Goal: Complete application form

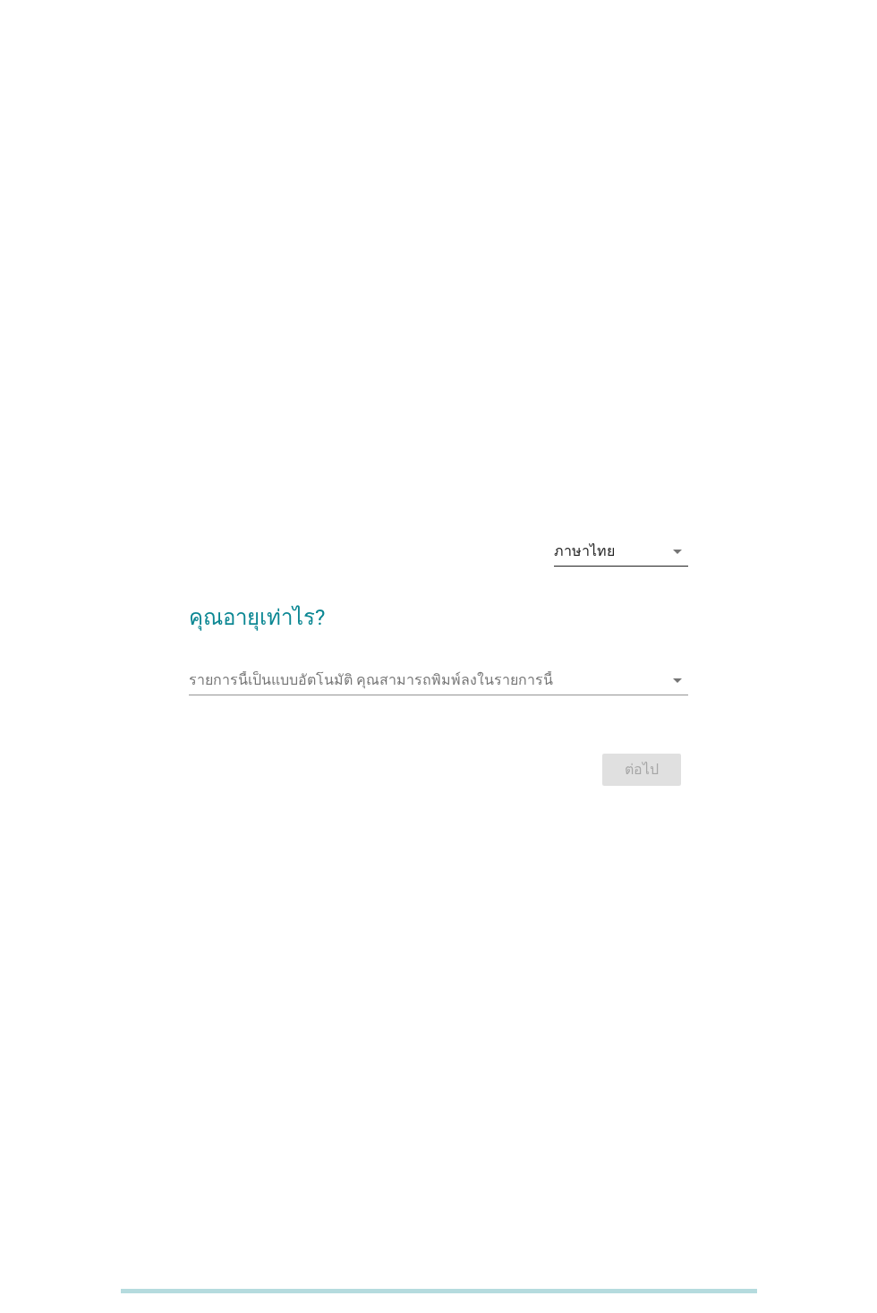
click at [637, 541] on div "ภาษาไทย" at bounding box center [608, 551] width 109 height 29
click at [630, 612] on div "ภาษาไทย" at bounding box center [621, 608] width 106 height 21
click at [526, 675] on input "รายการนี้เป็นแบบอัตโนมัติ คุณสามารถพิมพ์ลงในรายการนี้" at bounding box center [425, 680] width 473 height 29
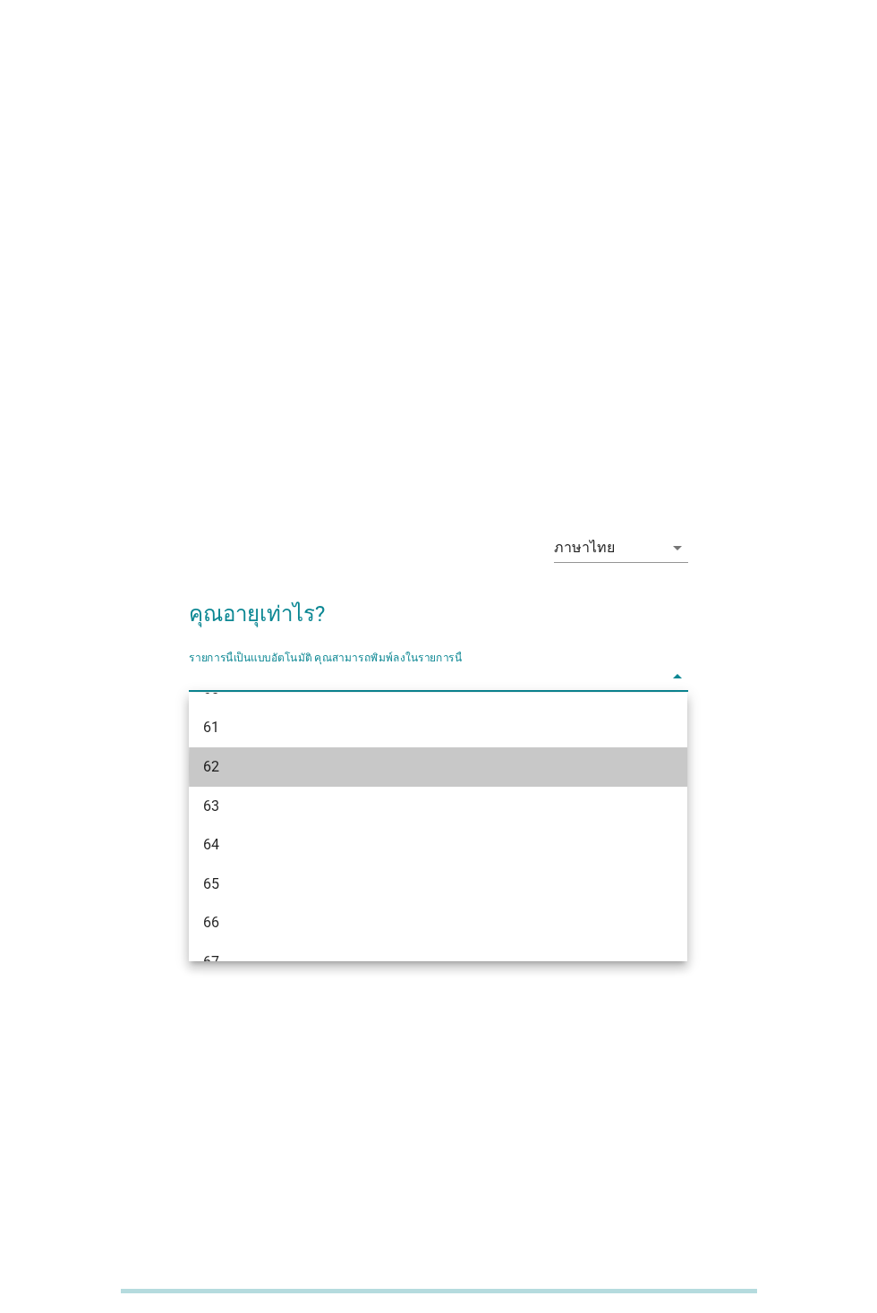
scroll to position [1679, 0]
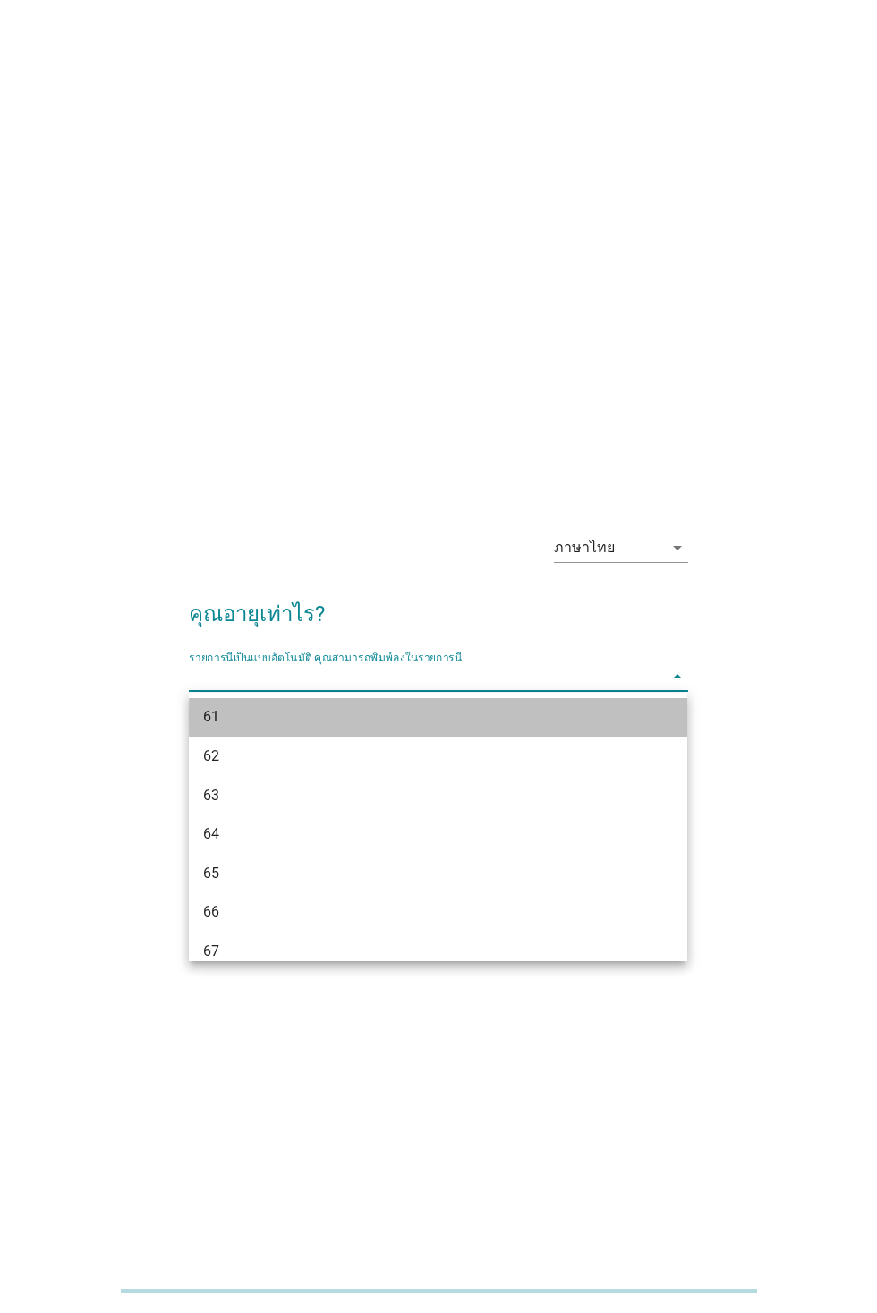
click at [282, 726] on div "61" at bounding box center [418, 716] width 430 height 21
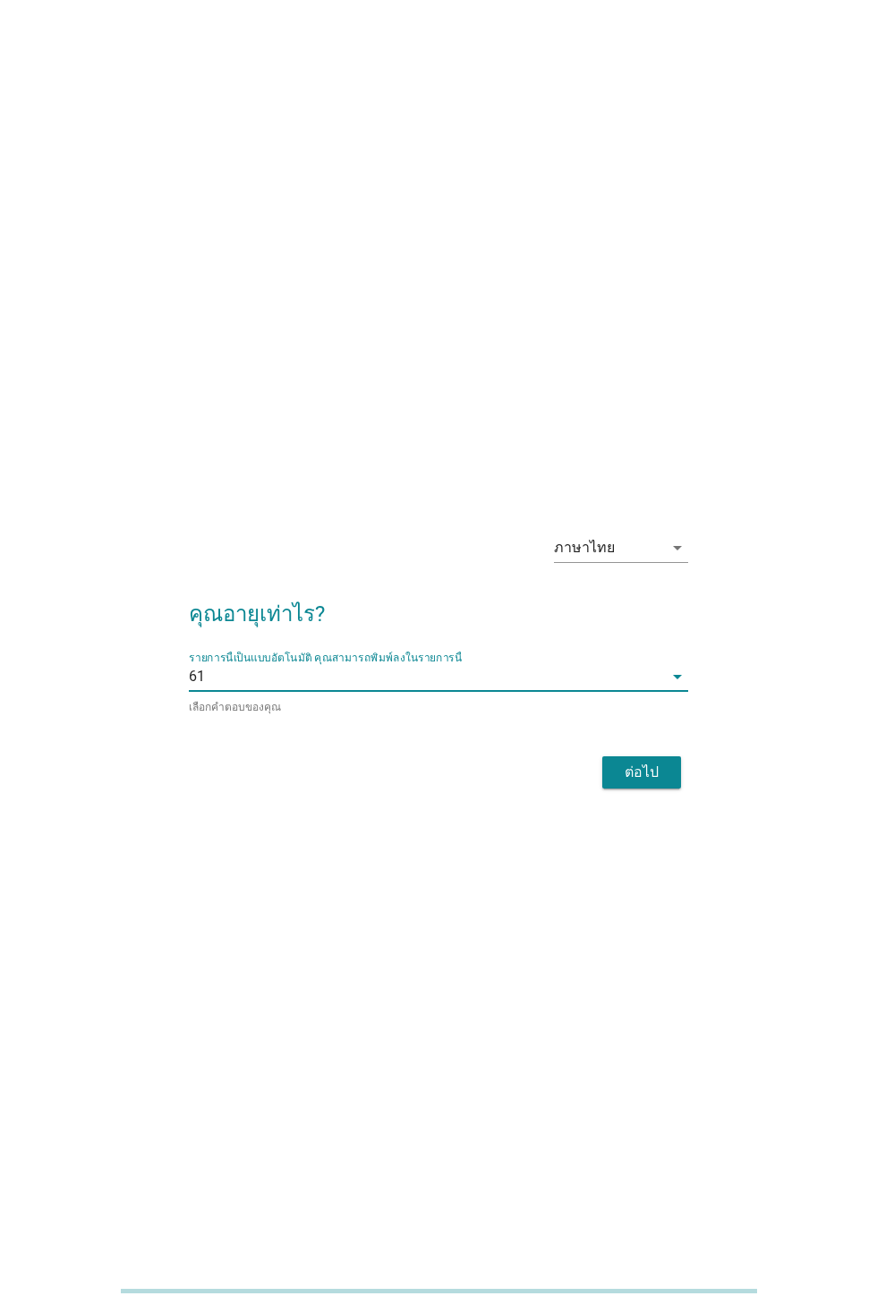
click at [401, 669] on input "รายการนี้เป็นแบบอัตโนมัติ คุณสามารถพิมพ์ลงในรายการนี้" at bounding box center [433, 676] width 457 height 29
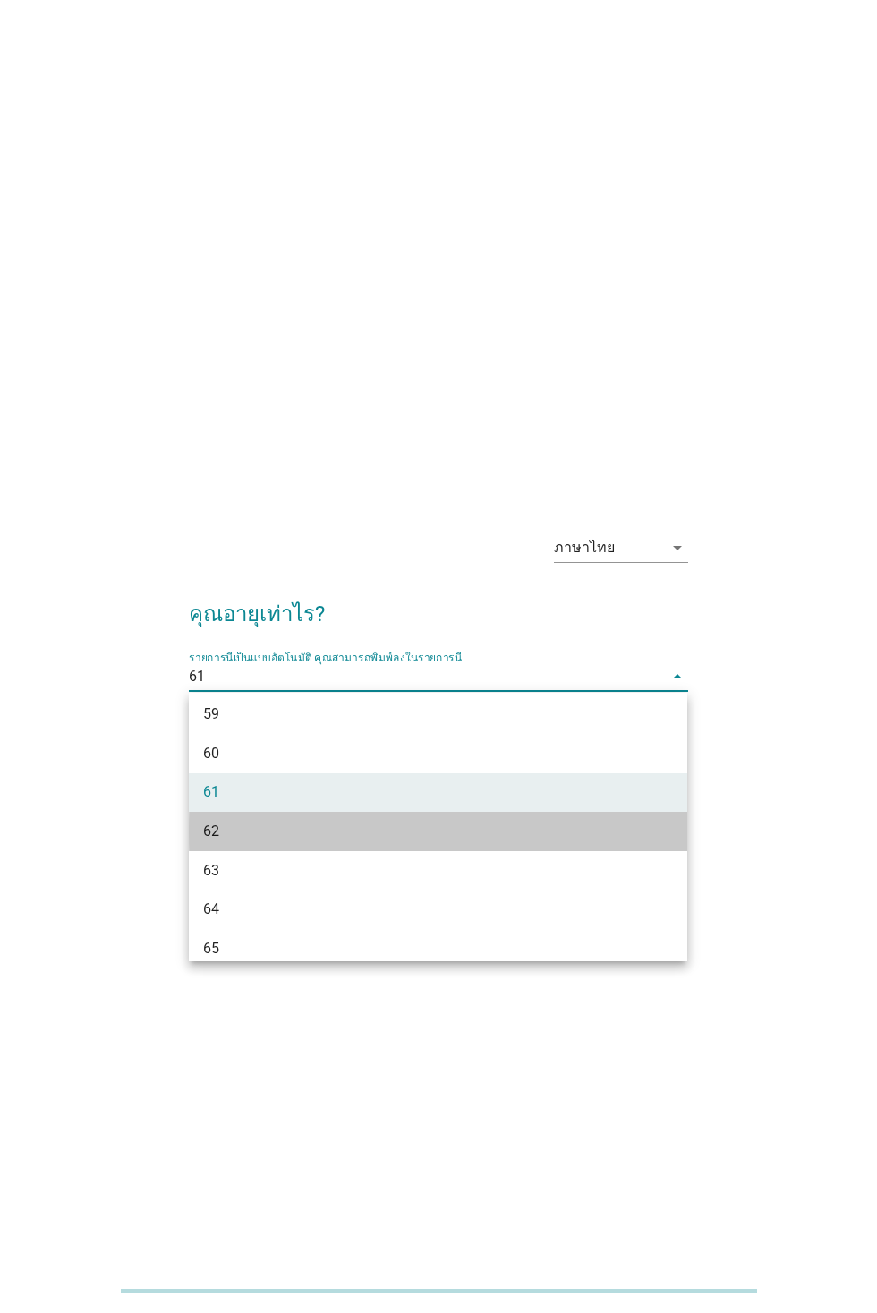
scroll to position [1606, 0]
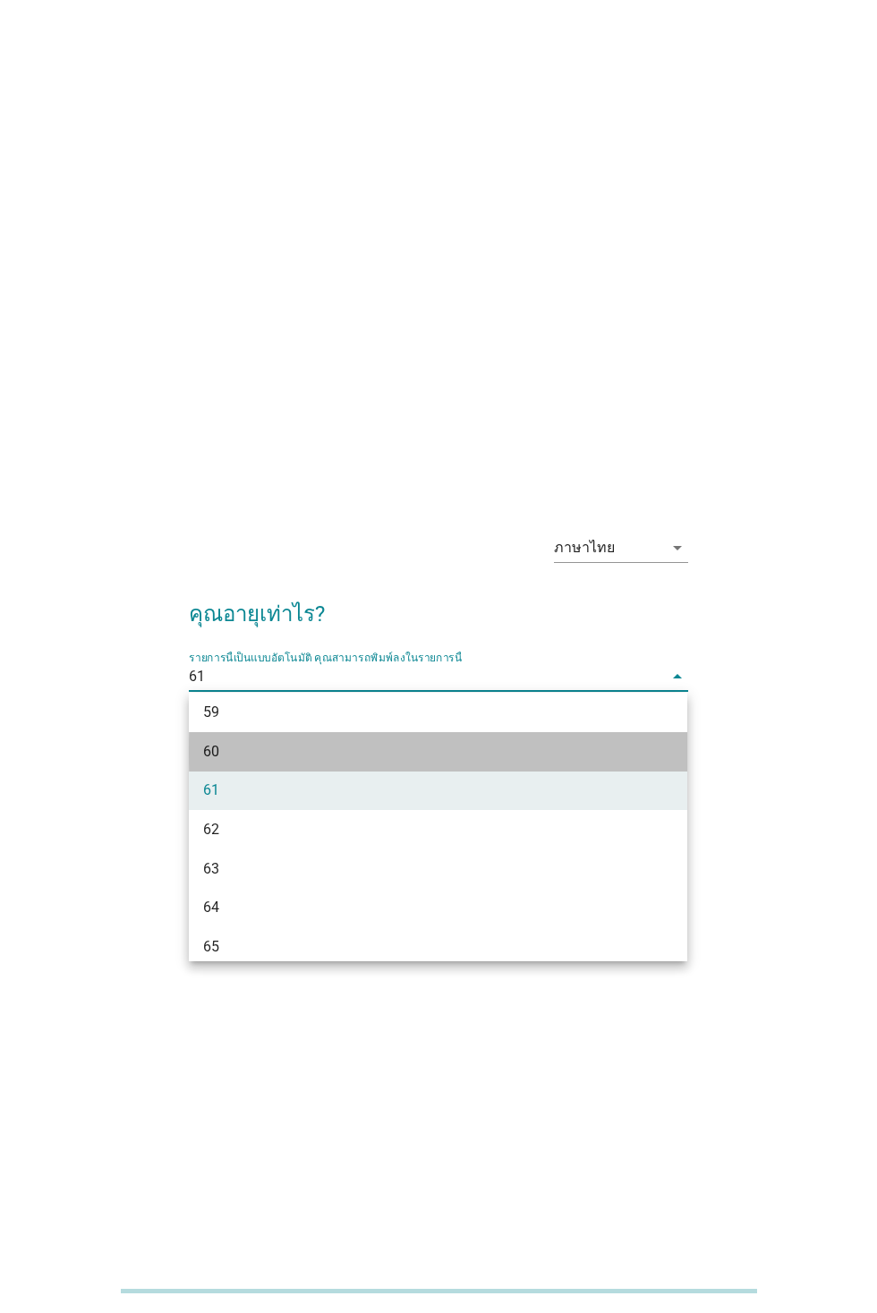
click at [281, 747] on div "60" at bounding box center [418, 751] width 430 height 21
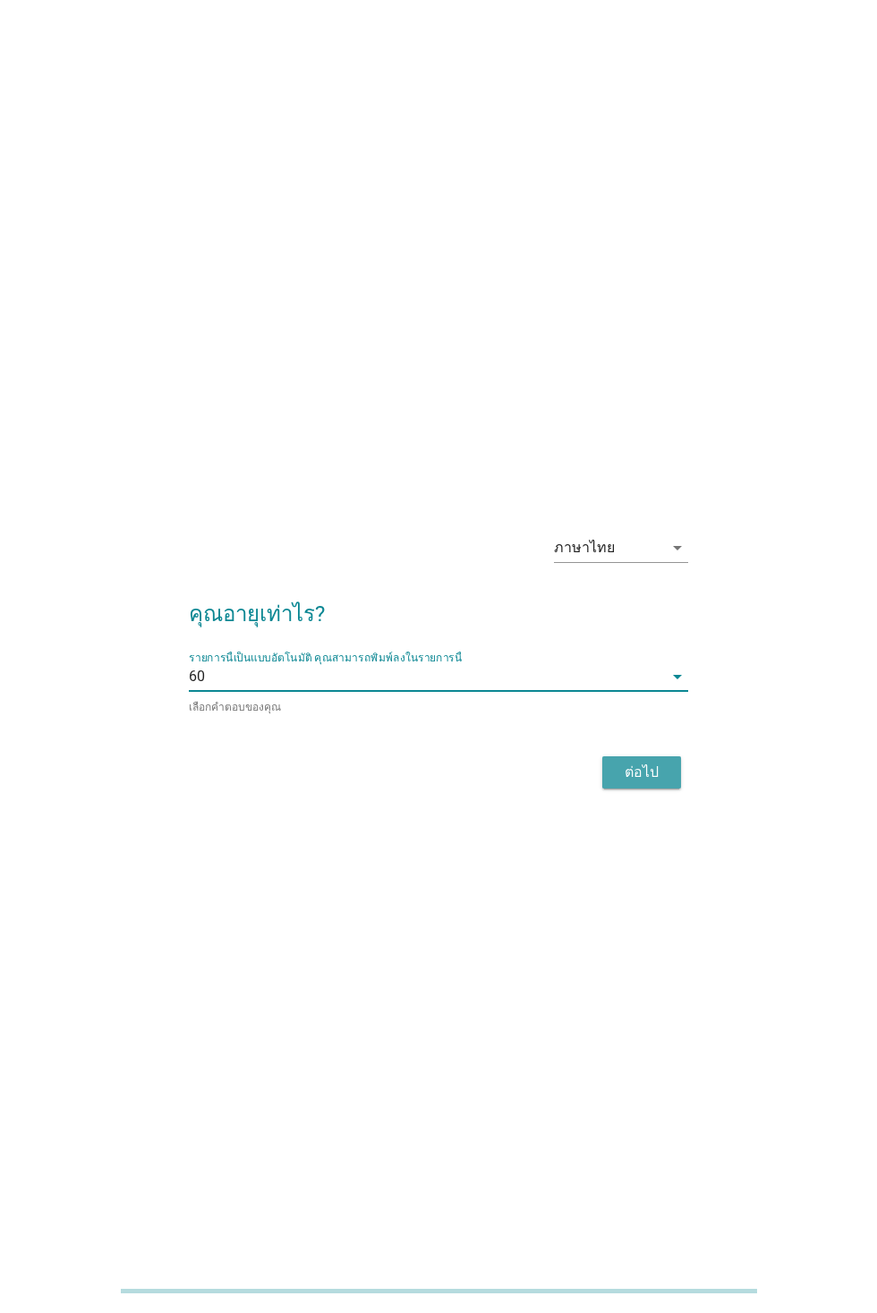
click at [632, 777] on div "ต่อไป" at bounding box center [641, 771] width 50 height 21
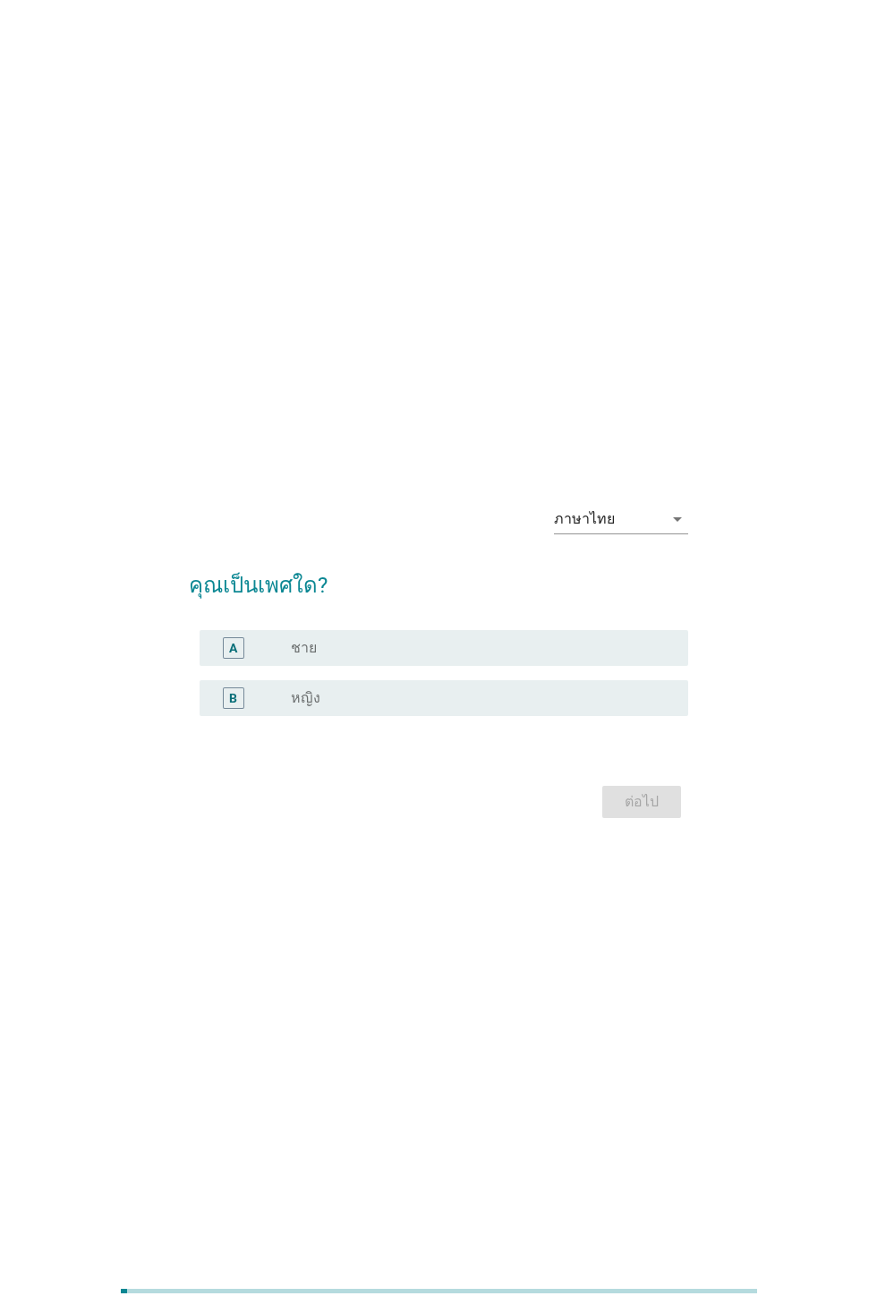
click at [427, 706] on div "radio_button_unchecked หญิง" at bounding box center [475, 698] width 369 height 18
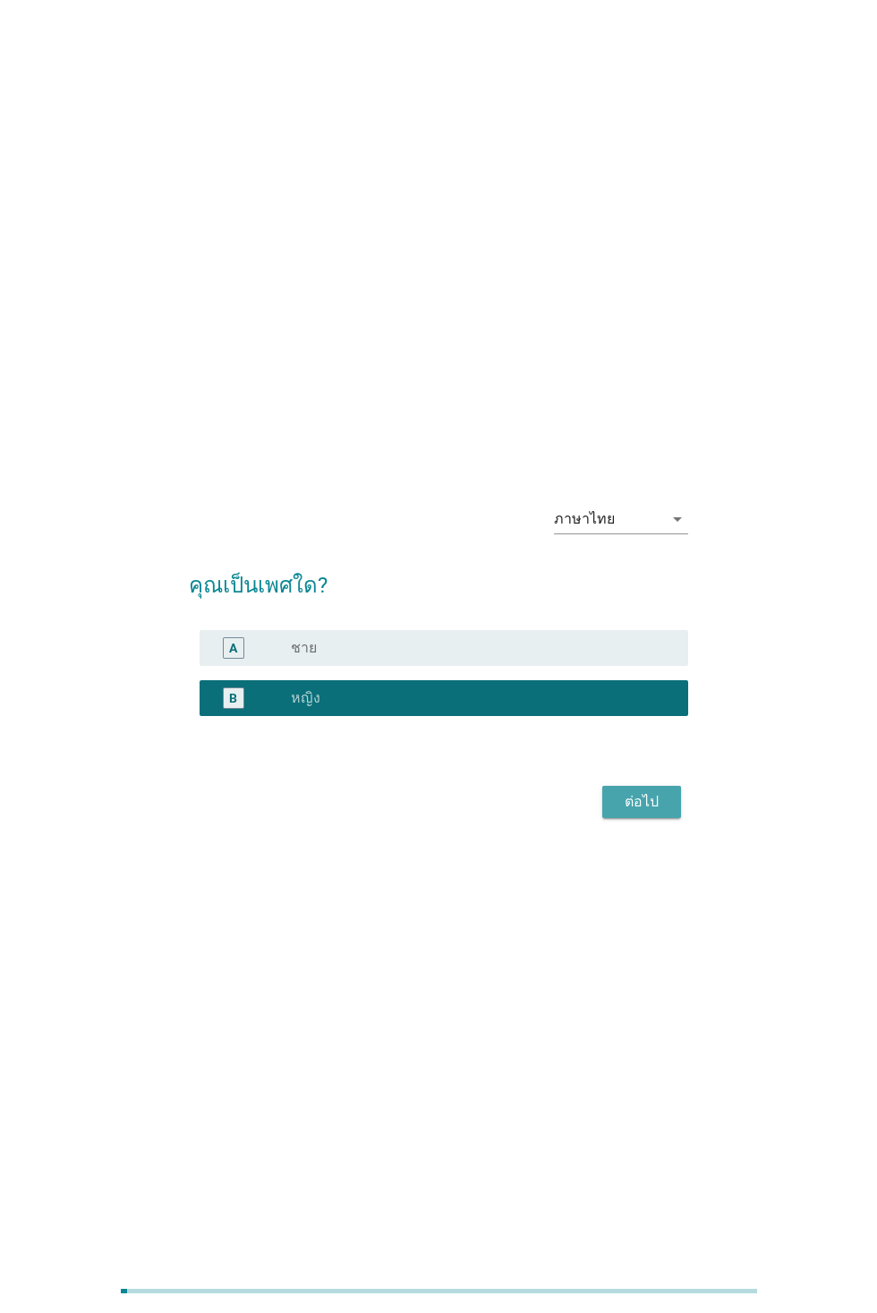
click at [647, 812] on button "ต่อไป" at bounding box center [641, 802] width 79 height 32
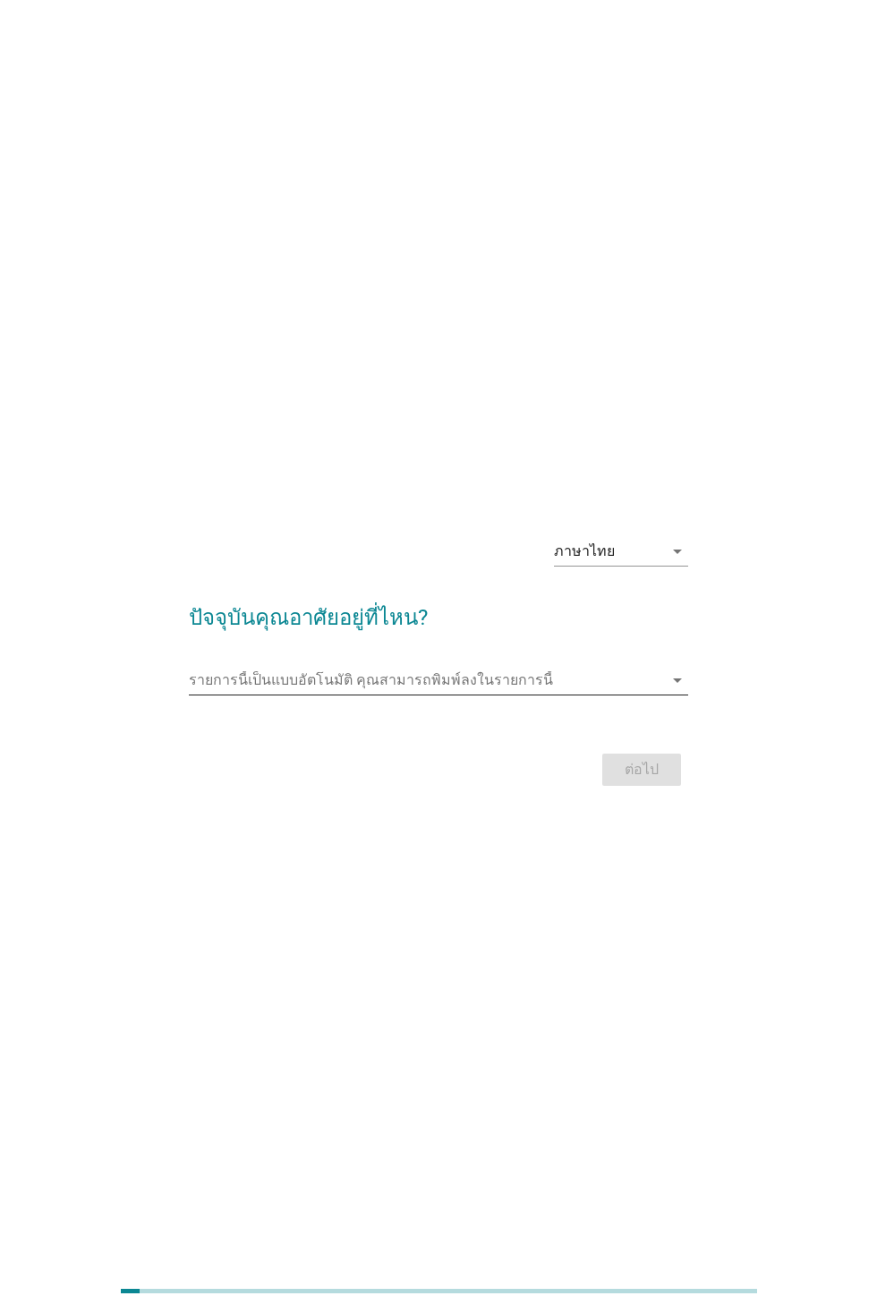
click at [557, 694] on div "รายการนี้เป็นแบบอัตโนมัติ [PERSON_NAME]พิมพ์ลงในรายการนี้ arrow_drop_down" at bounding box center [438, 680] width 498 height 29
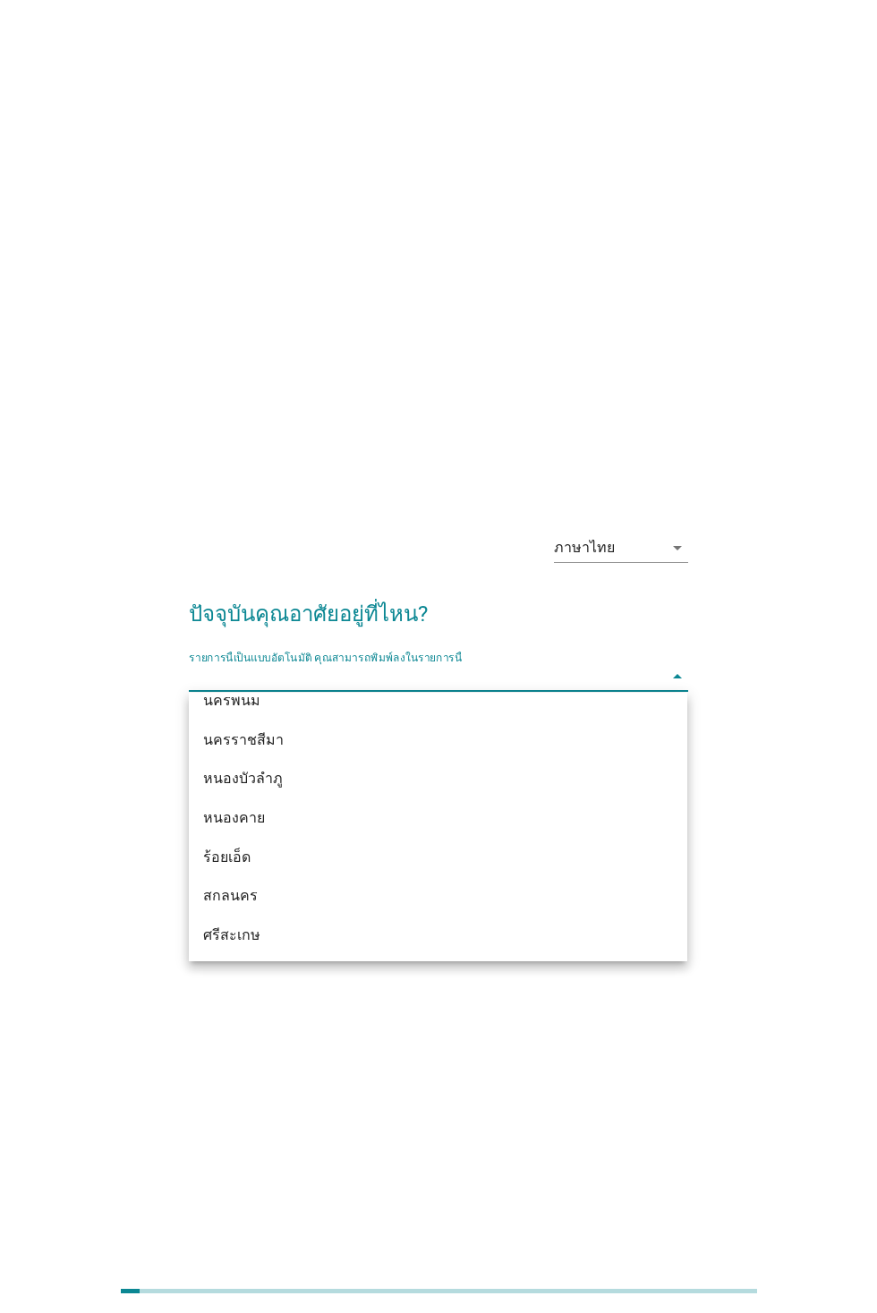
scroll to position [363, 0]
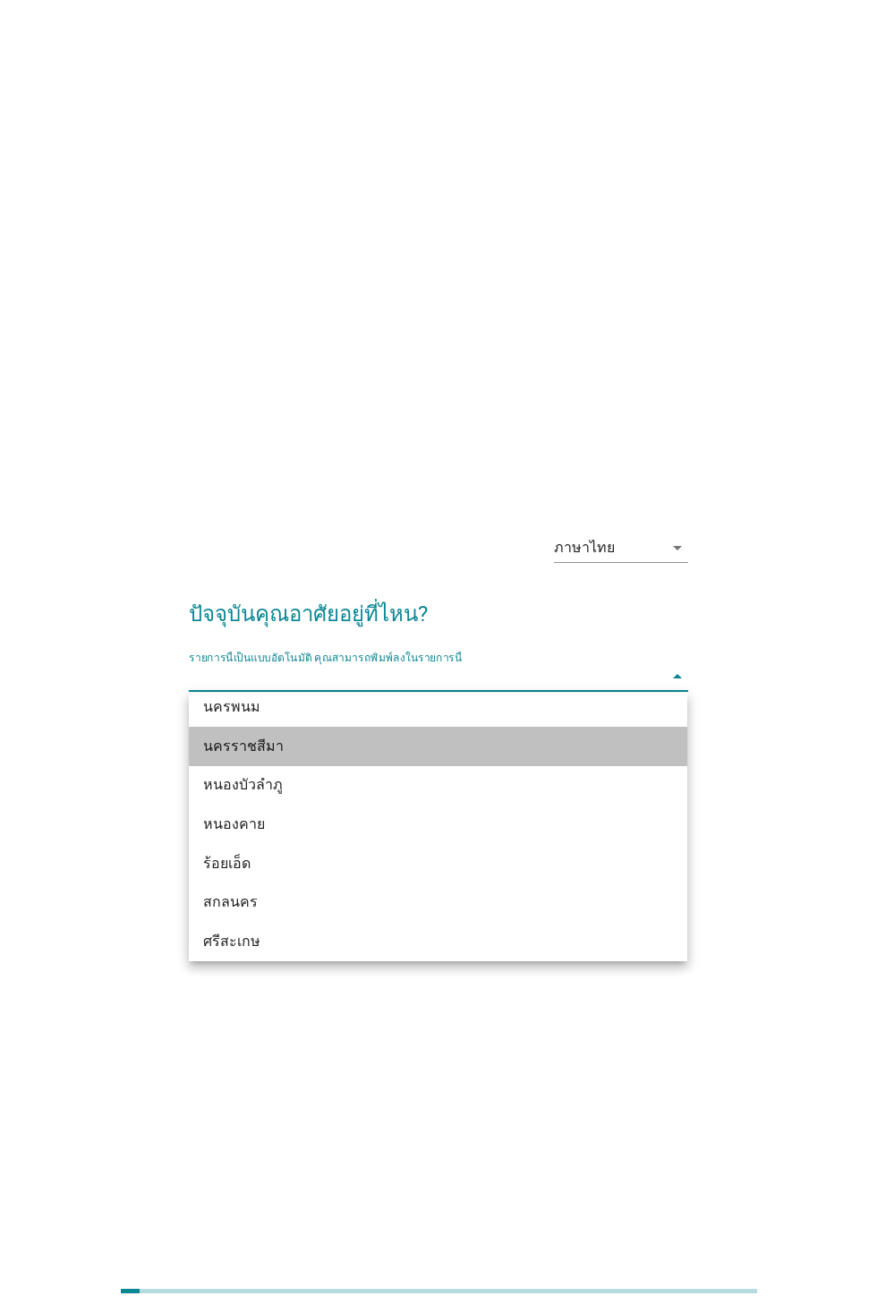
click at [251, 751] on div "นครราชสีมา" at bounding box center [418, 745] width 430 height 21
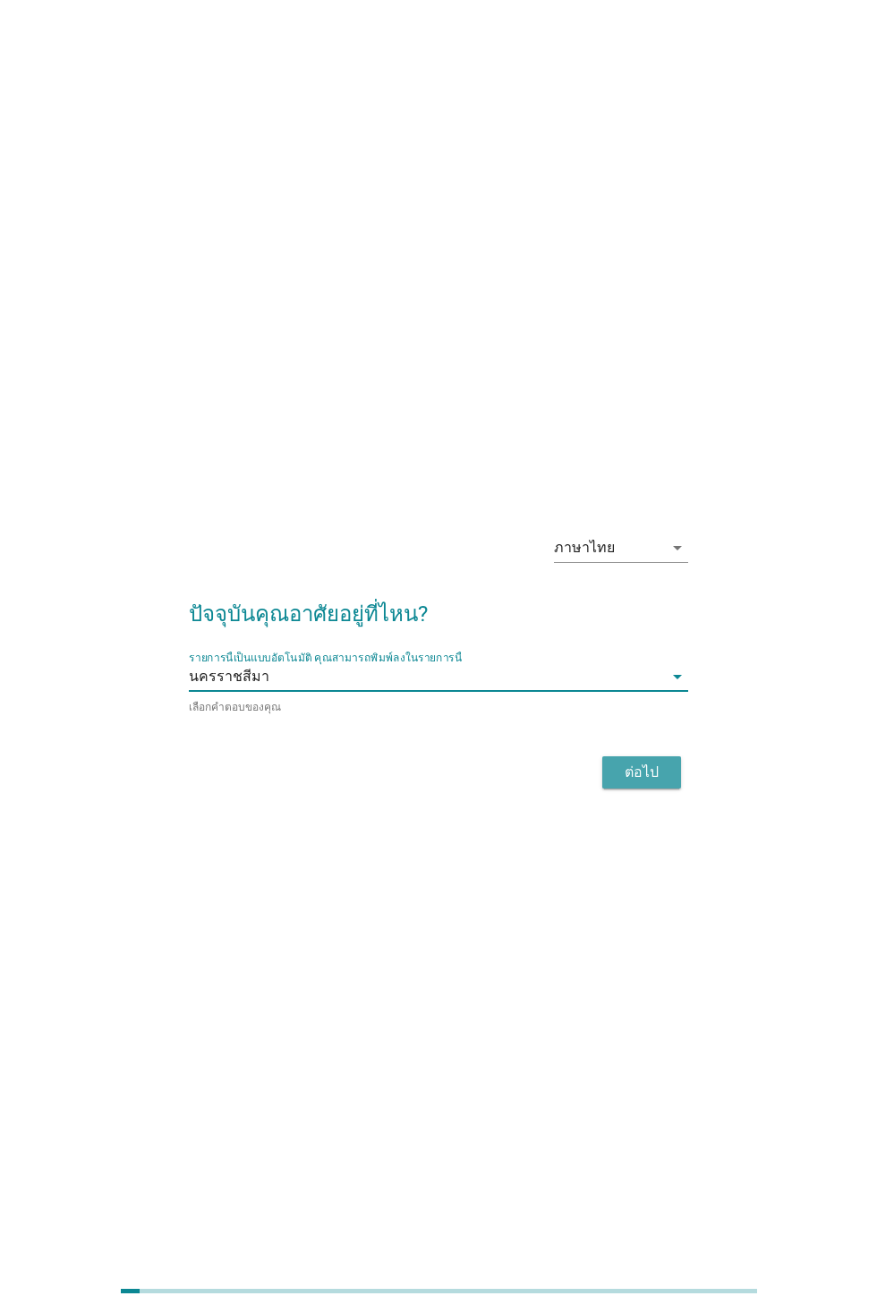
click at [638, 784] on button "ต่อไป" at bounding box center [641, 772] width 79 height 32
